Goal: Information Seeking & Learning: Check status

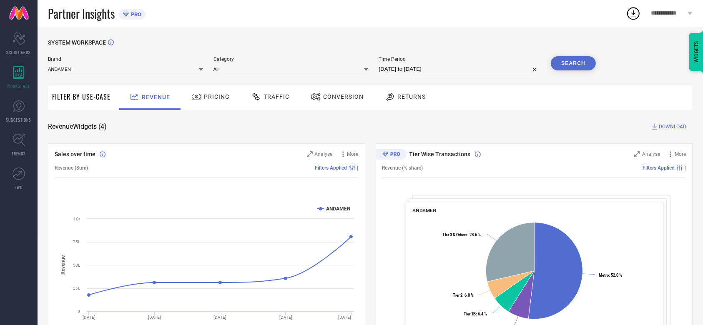
click at [390, 121] on div "SYSTEM WORKSPACE Brand ANDAMEN Category All Time Period [DATE] to [DATE] Search…" at bounding box center [370, 305] width 645 height 532
click at [424, 70] on input "[DATE] to [DATE]" at bounding box center [460, 69] width 162 height 10
select select "7"
select select "2025"
select select "8"
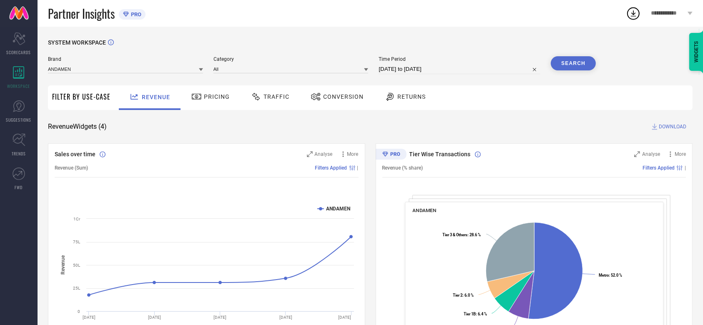
select select "2025"
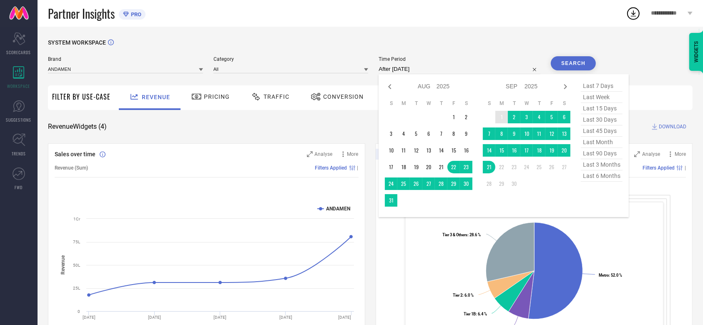
click at [497, 114] on td "1" at bounding box center [502, 117] width 13 height 13
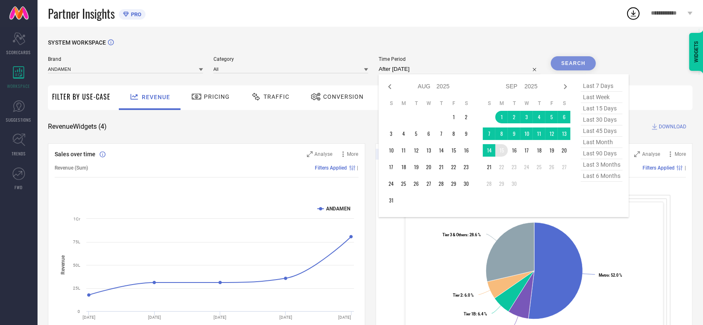
type input "[DATE] to [DATE]"
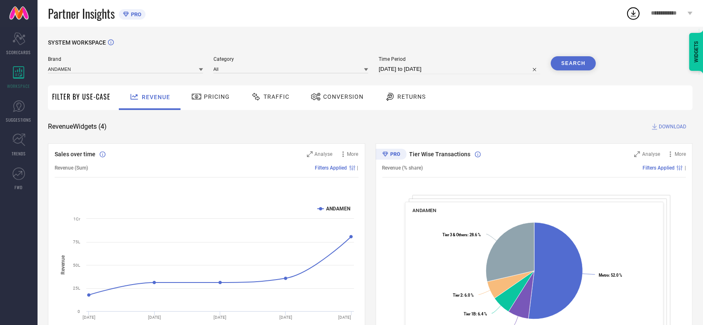
click at [567, 63] on button "Search" at bounding box center [573, 63] width 45 height 14
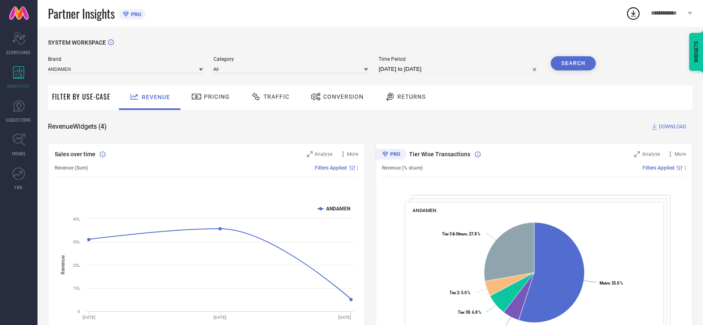
click at [488, 125] on div "Revenue Widgets ( 4 ) DOWNLOAD" at bounding box center [370, 127] width 645 height 8
click at [404, 135] on div "SYSTEM WORKSPACE Brand ANDAMEN Category All Time Period [DATE] to [DATE] Search…" at bounding box center [370, 305] width 645 height 532
click at [327, 101] on div "Conversion" at bounding box center [337, 97] width 57 height 14
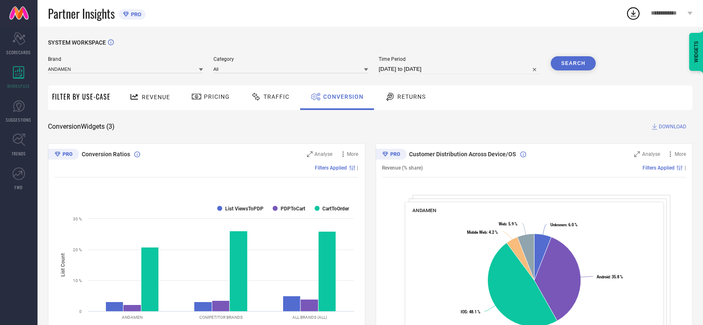
click at [574, 62] on button "Search" at bounding box center [573, 63] width 45 height 14
click at [633, 16] on icon at bounding box center [633, 13] width 5 height 6
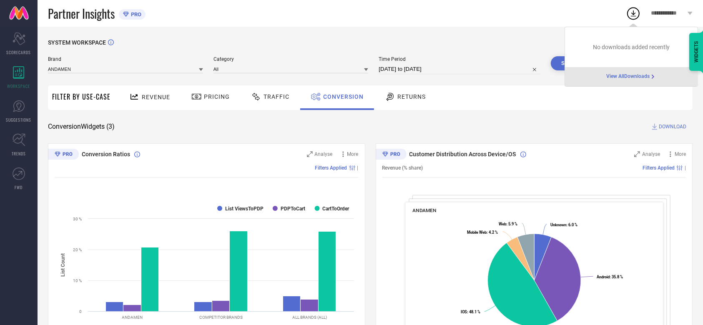
click at [535, 46] on div "SYSTEM WORKSPACE" at bounding box center [370, 47] width 645 height 17
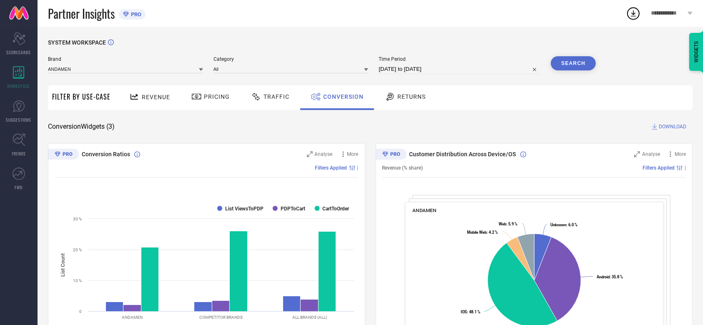
click at [639, 13] on circle at bounding box center [634, 14] width 12 height 12
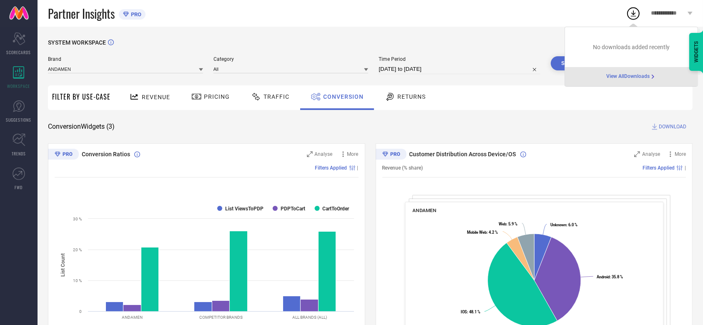
click at [549, 29] on div "SYSTEM WORKSPACE Brand ANDAMEN Category All Time Period [DATE] to [DATE] Search…" at bounding box center [371, 305] width 666 height 557
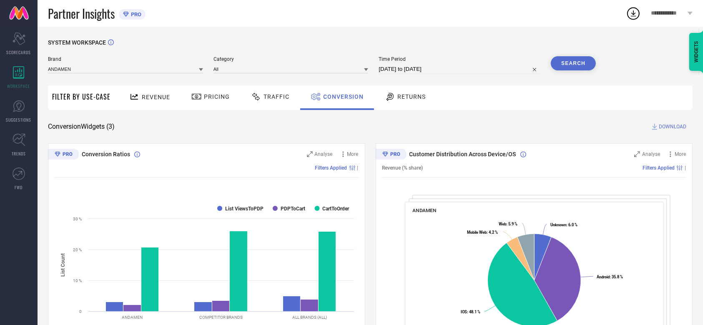
click at [631, 17] on icon at bounding box center [633, 13] width 15 height 15
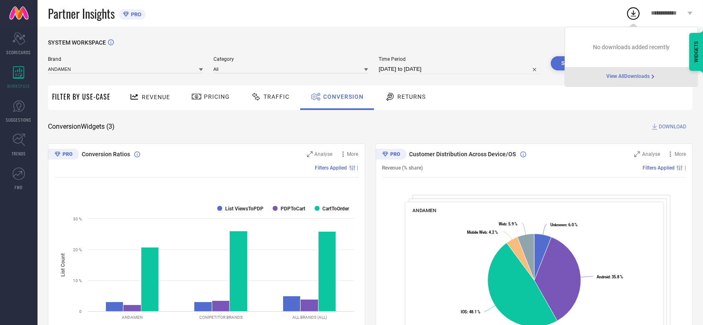
click at [527, 142] on div "SYSTEM WORKSPACE Brand ANDAMEN Category All Time Period [DATE] to [DATE] Search…" at bounding box center [370, 305] width 645 height 532
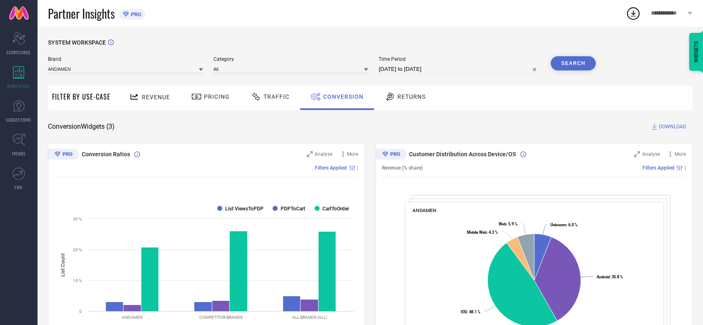
click at [574, 60] on button "Search" at bounding box center [573, 63] width 45 height 14
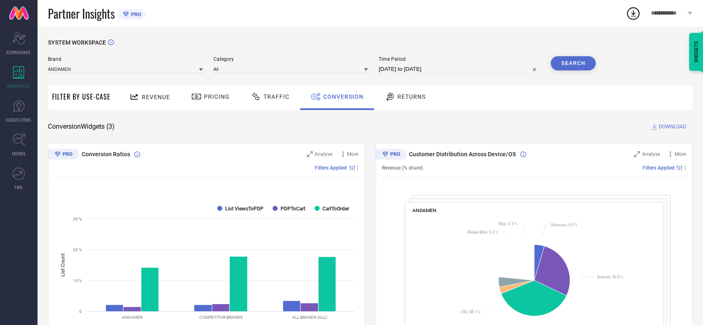
click at [671, 127] on span "DOWNLOAD" at bounding box center [673, 127] width 28 height 8
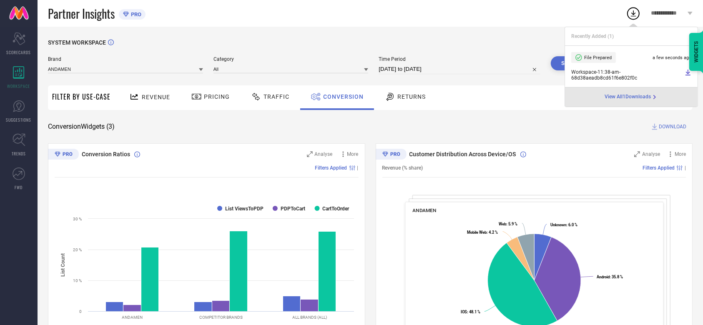
click at [192, 209] on rect at bounding box center [207, 270] width 304 height 142
